Goal: Use online tool/utility: Use online tool/utility

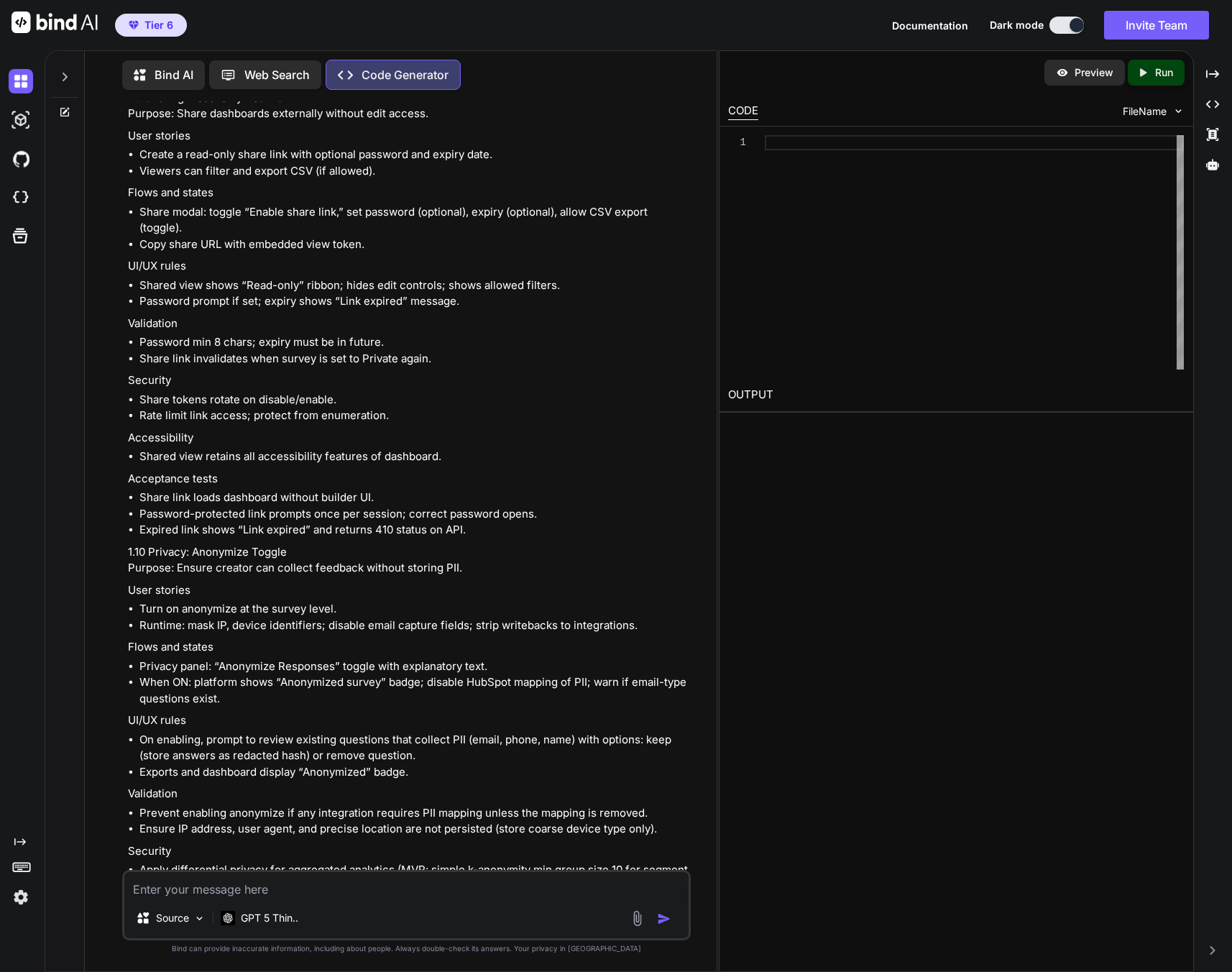
scroll to position [11104, 0]
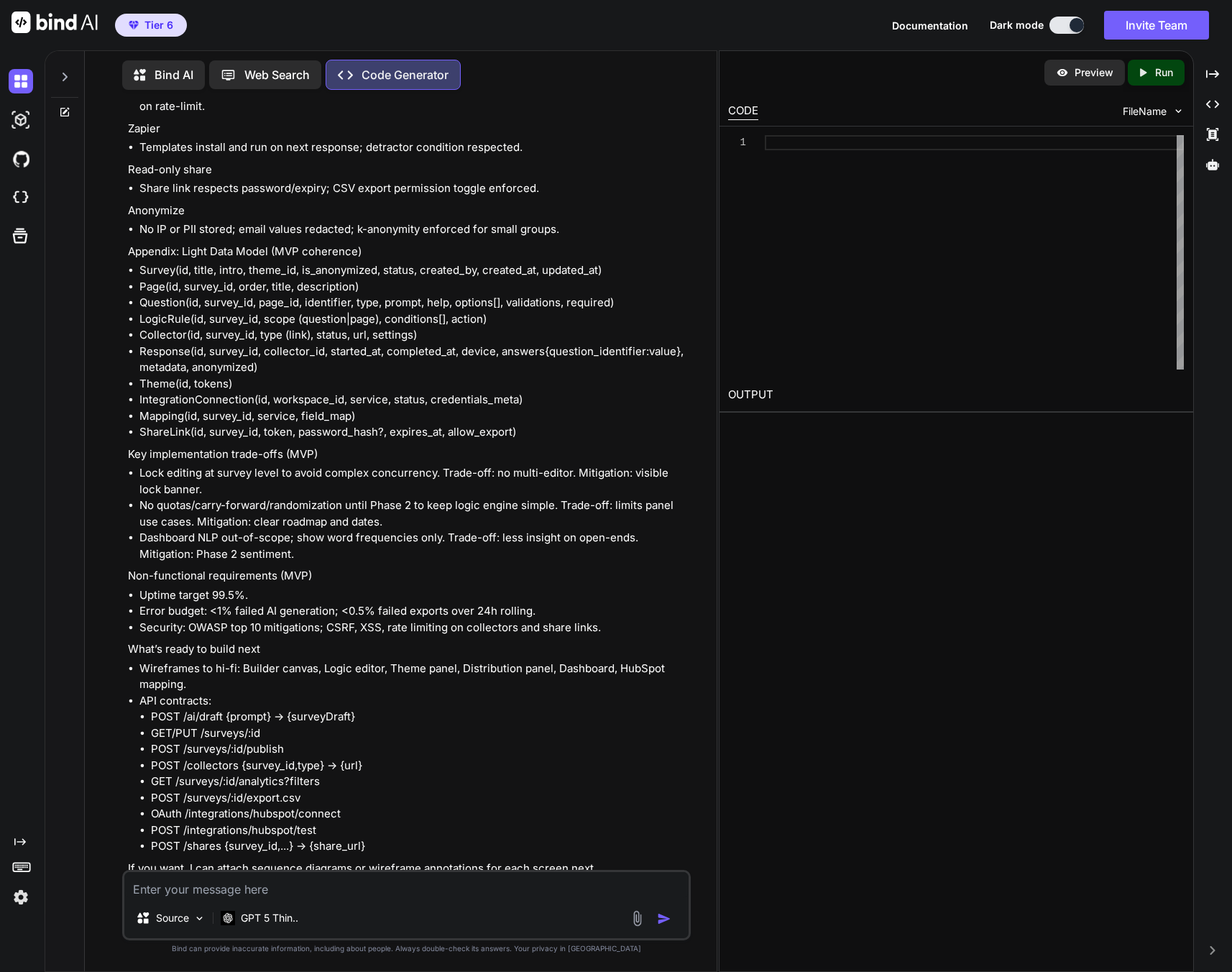
click at [342, 896] on textarea at bounding box center [406, 884] width 564 height 26
click at [196, 888] on p "Open in Editor" at bounding box center [174, 895] width 68 height 15
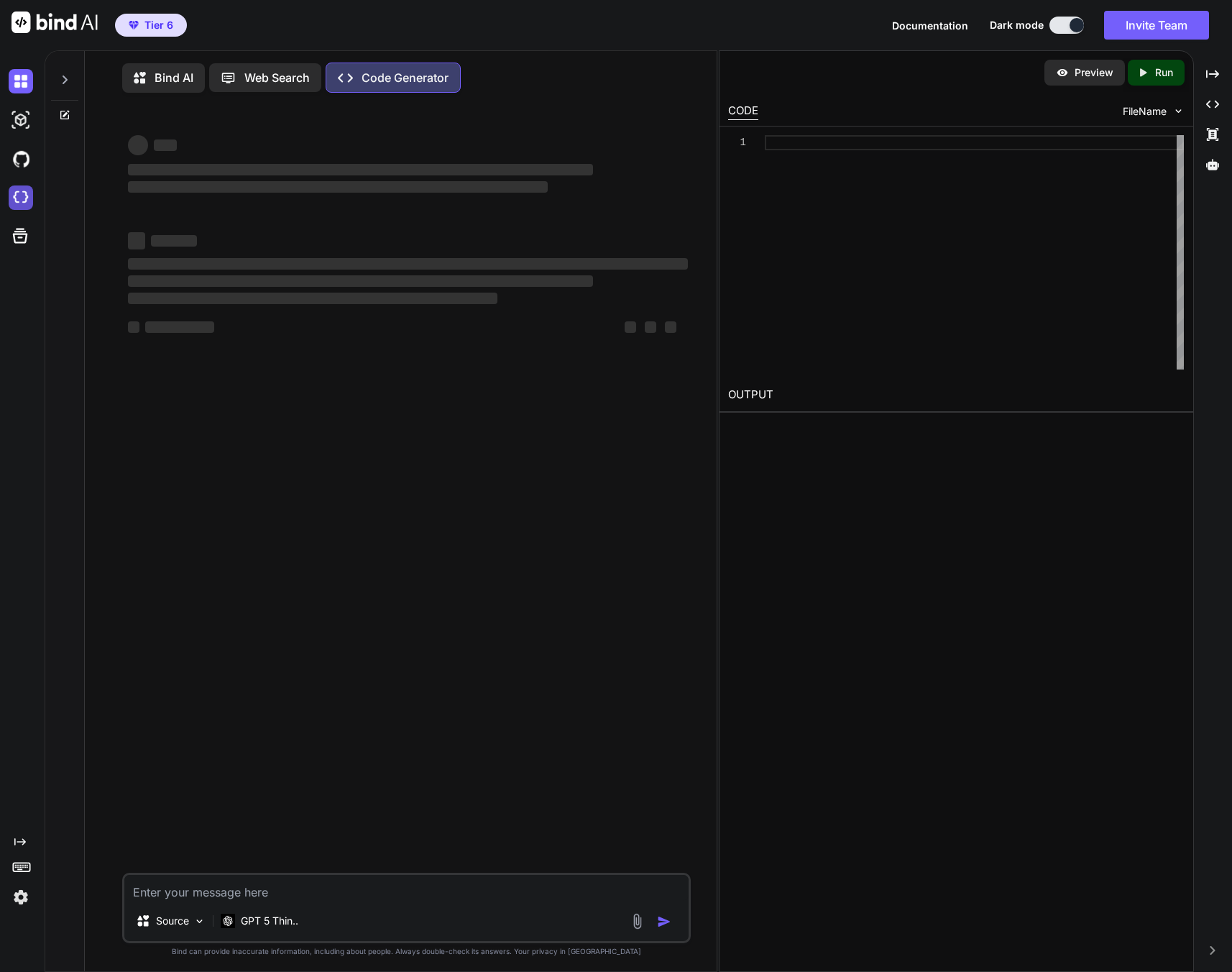
type textarea "x"
click at [17, 204] on img at bounding box center [21, 198] width 24 height 24
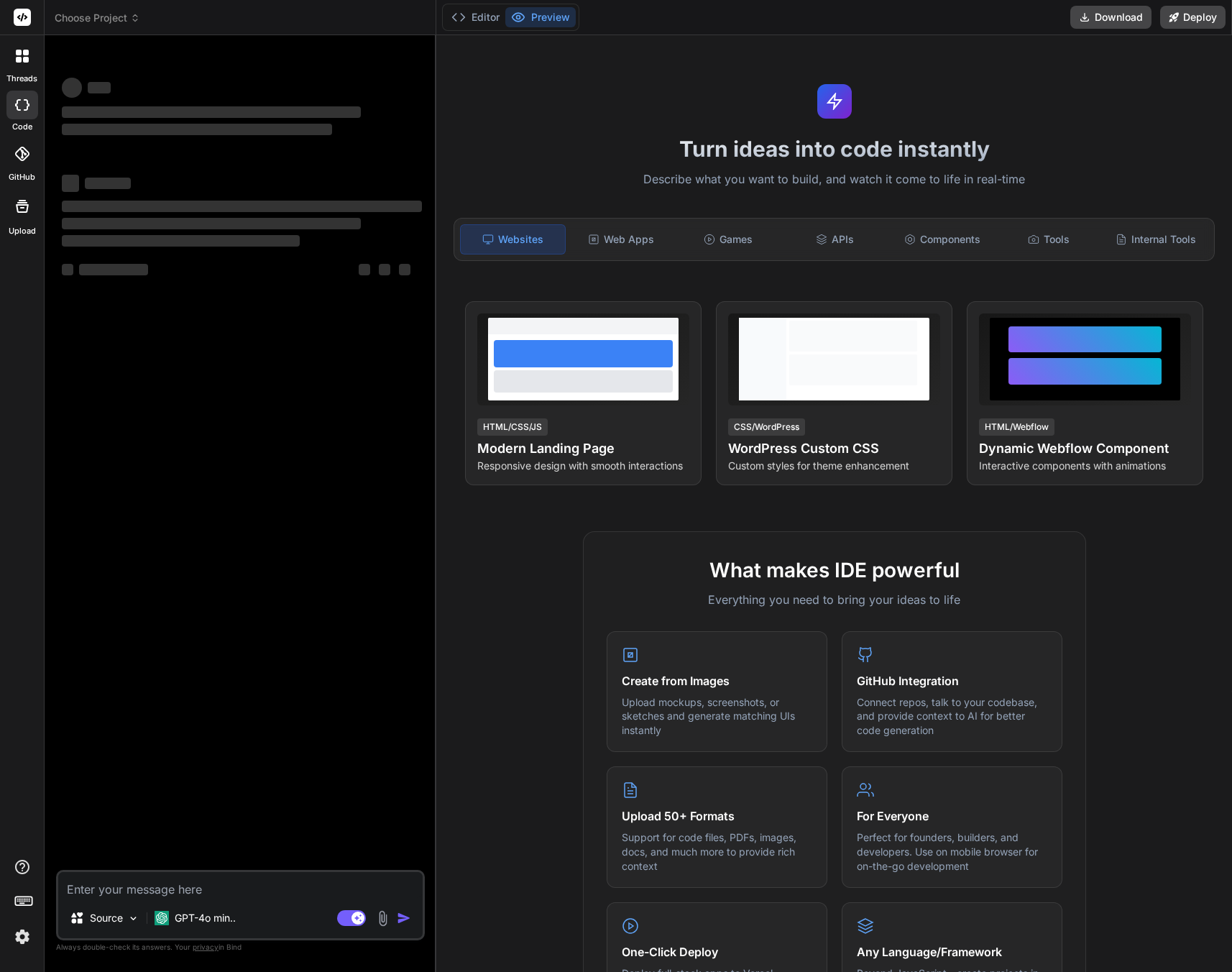
click at [186, 890] on textarea at bounding box center [240, 884] width 364 height 26
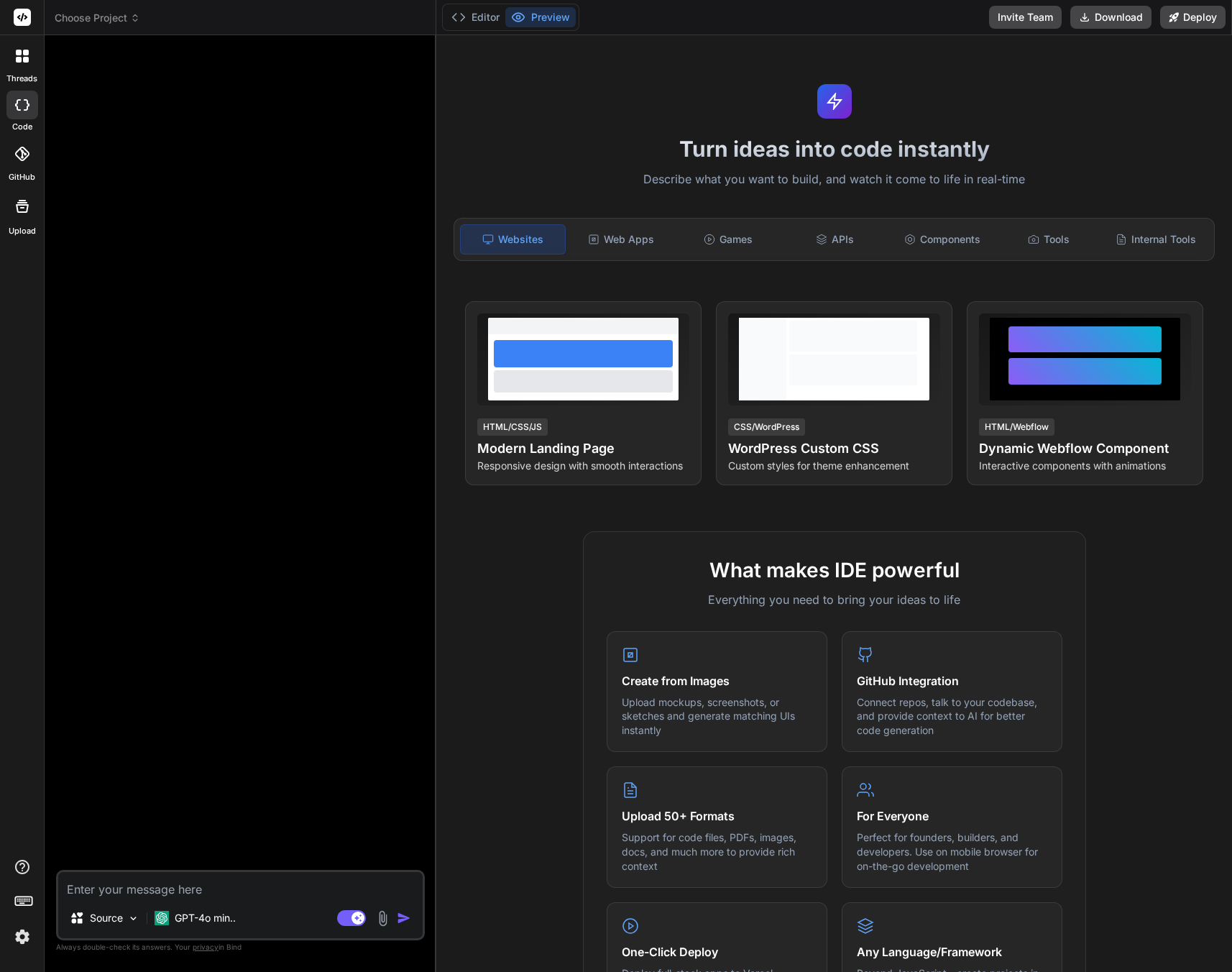
click at [205, 897] on textarea at bounding box center [240, 884] width 364 height 26
click at [203, 891] on textarea at bounding box center [240, 884] width 364 height 26
paste textarea "# Loremip – Dol-si-Ame CO Adipi Elitse (Doeiusm/TE/Incididun) Utl etd **Magnaal…"
type textarea "x"
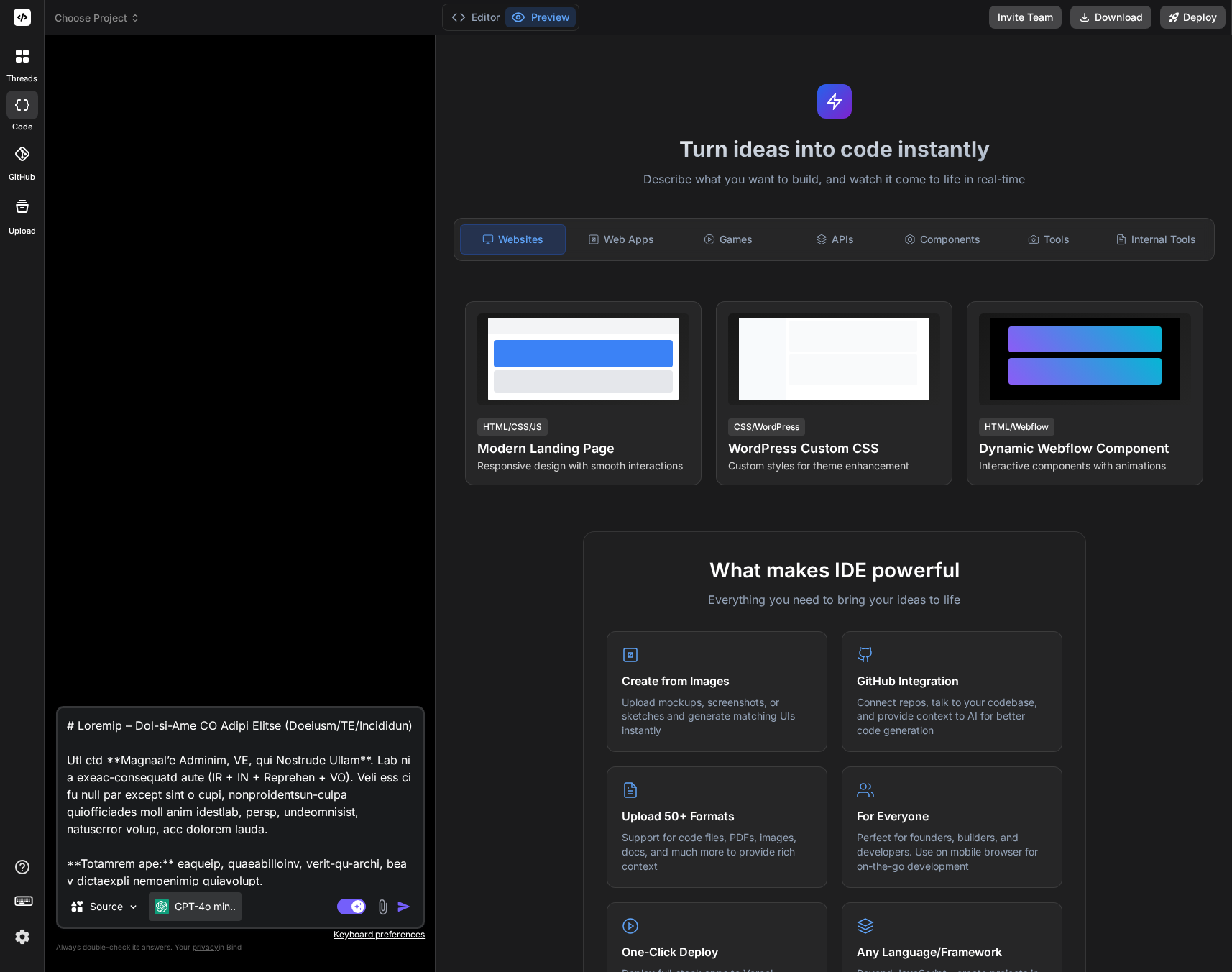
scroll to position [7660, 0]
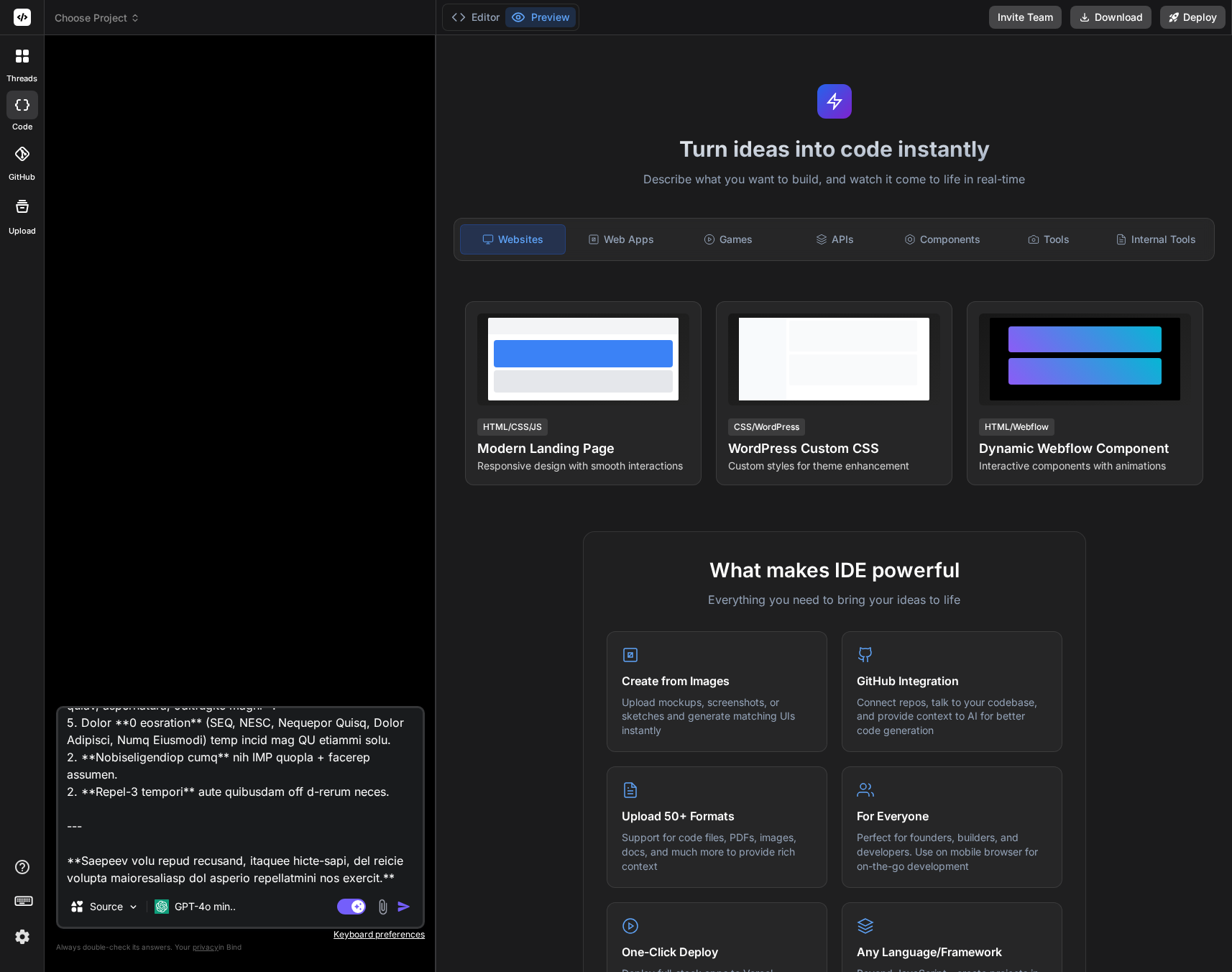
type textarea "# Loremip – Dol-si-Ame CO Adipi Elitse (Doeiusm/TE/Incididun) Utl etd **Magnaal…"
click at [405, 907] on img "button" at bounding box center [404, 906] width 15 height 15
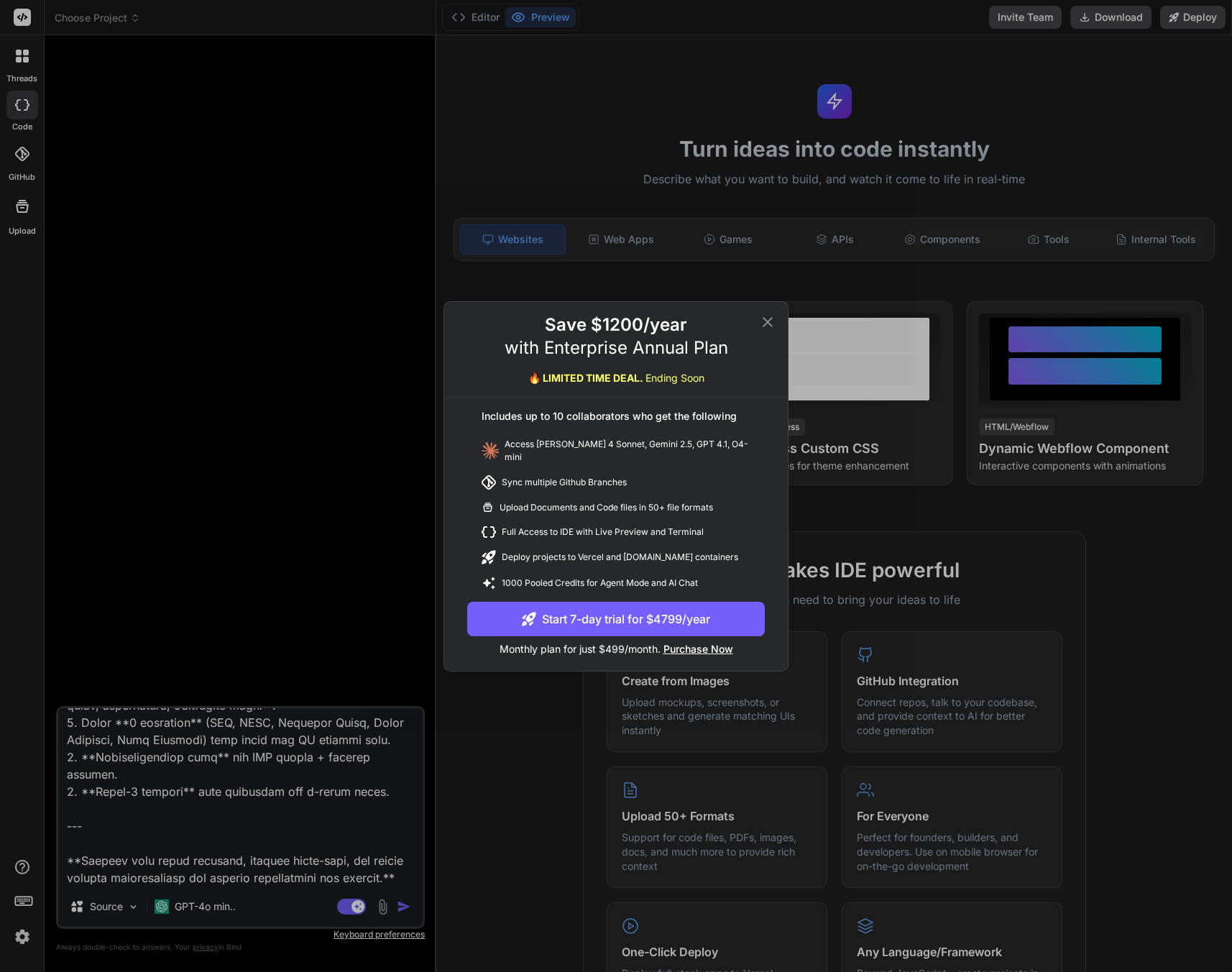
click at [462, 378] on div "Save $1200/year with Enterprise Annual Plan 🔥 LIMITED TIME DEAL. Ending Soon" at bounding box center [616, 355] width 343 height 84
click at [292, 382] on div "Save $1200/year with Enterprise Annual Plan 🔥 LIMITED TIME DEAL. Ending Soon In…" at bounding box center [616, 486] width 1232 height 972
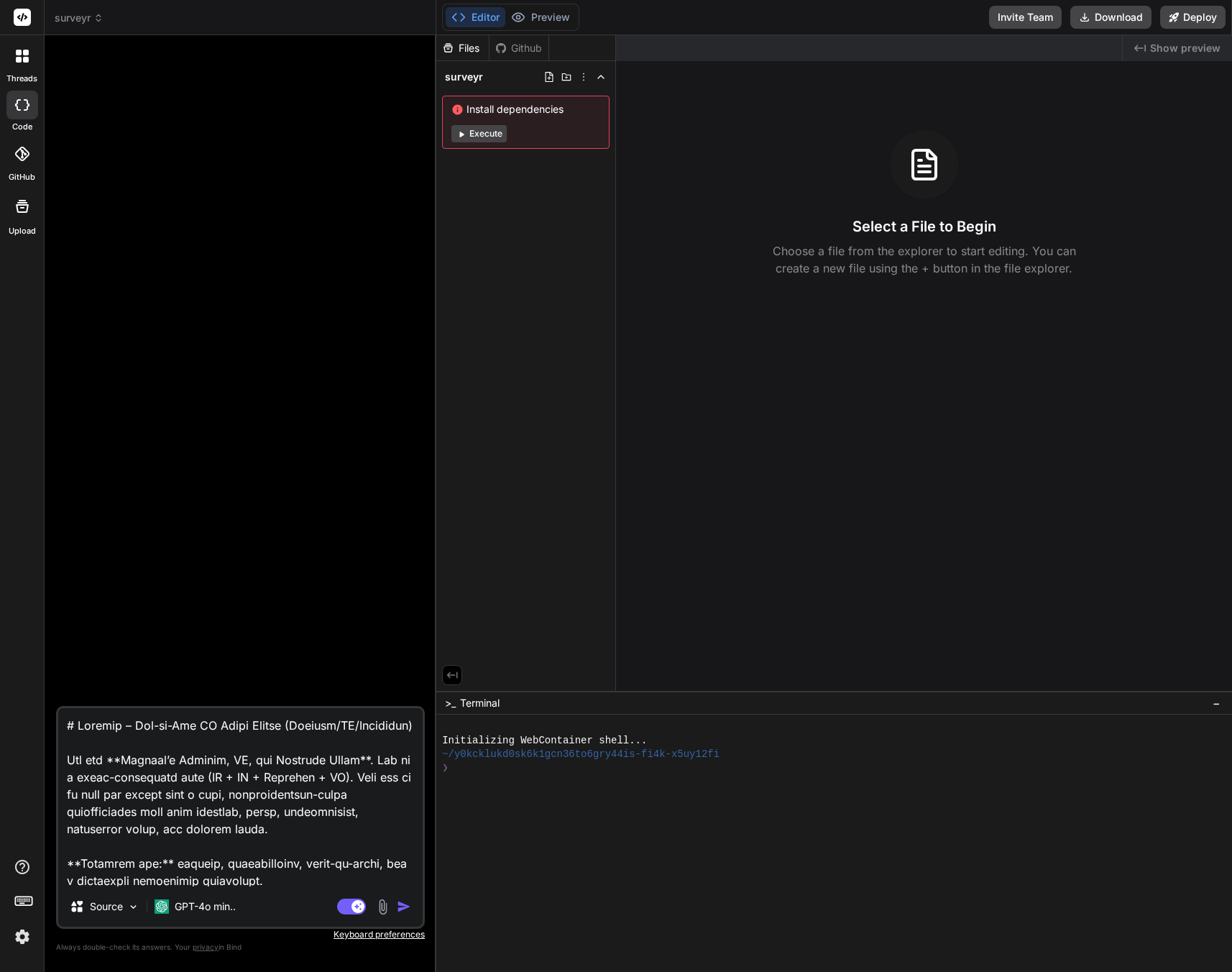
scroll to position [7660, 0]
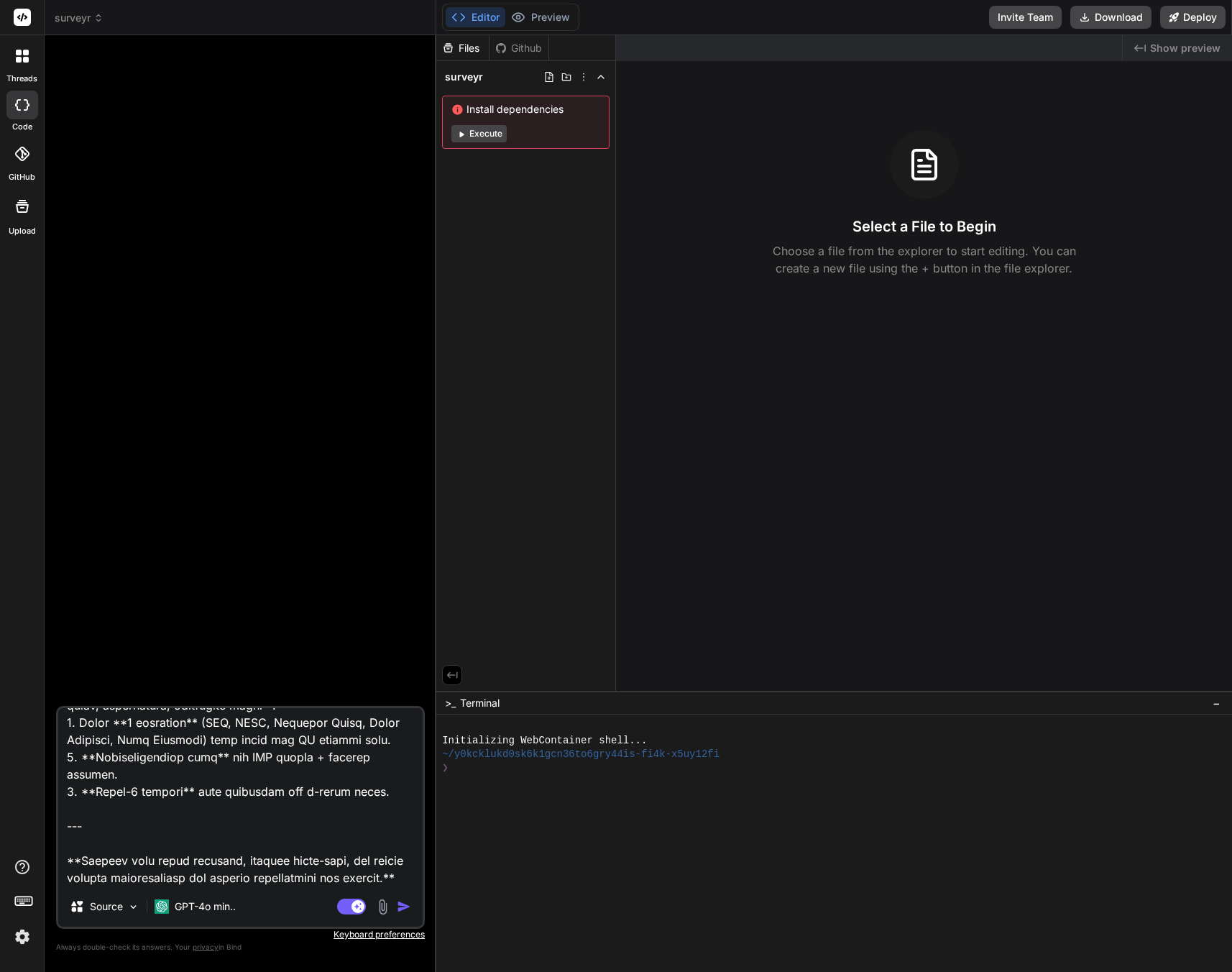
click at [212, 799] on textarea at bounding box center [240, 797] width 364 height 179
